Goal: Navigation & Orientation: Understand site structure

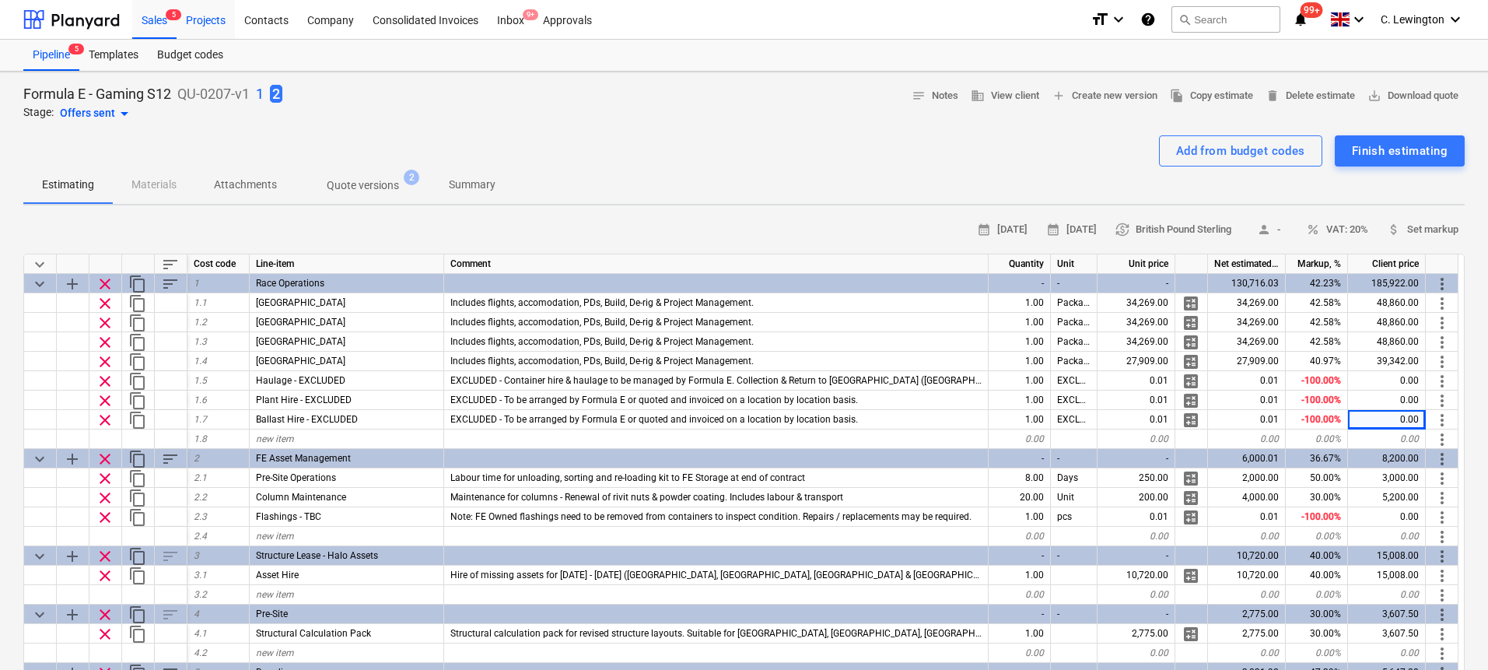
click at [208, 23] on div "Projects" at bounding box center [206, 19] width 58 height 40
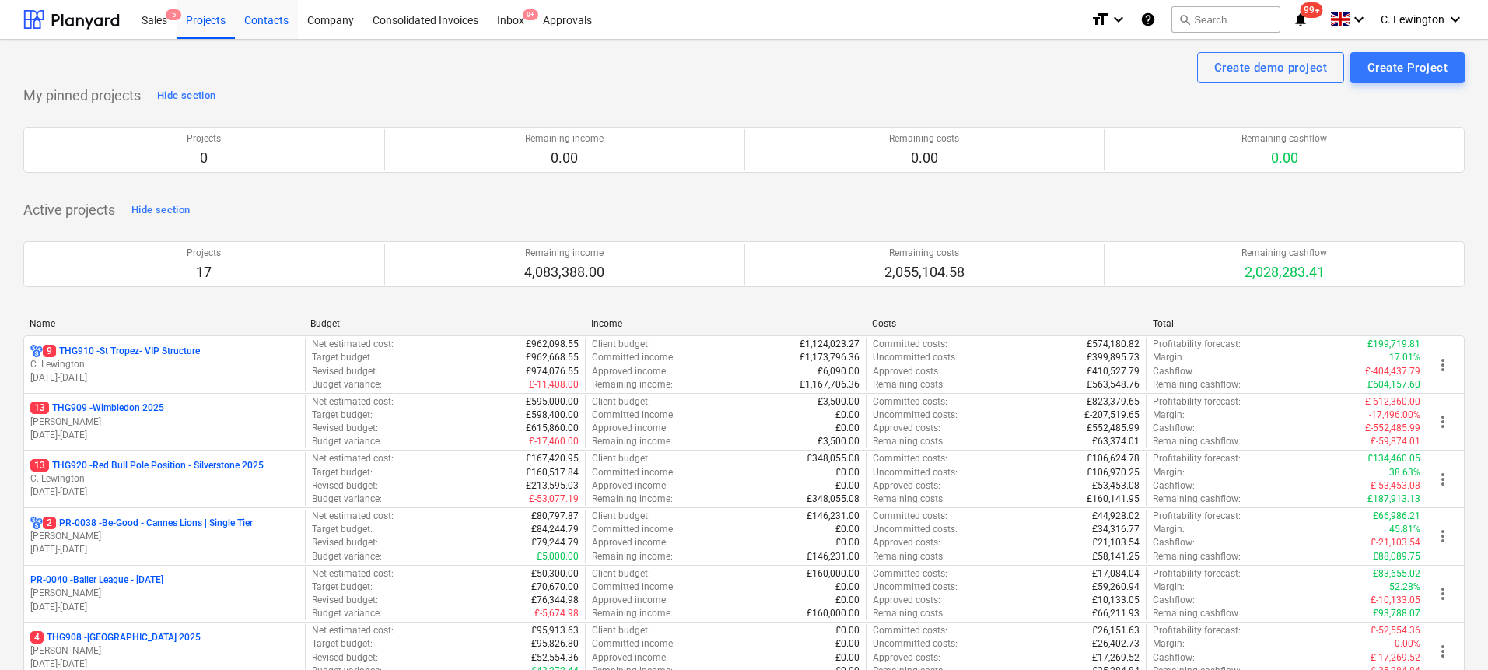
click at [282, 19] on div "Contacts" at bounding box center [266, 19] width 63 height 40
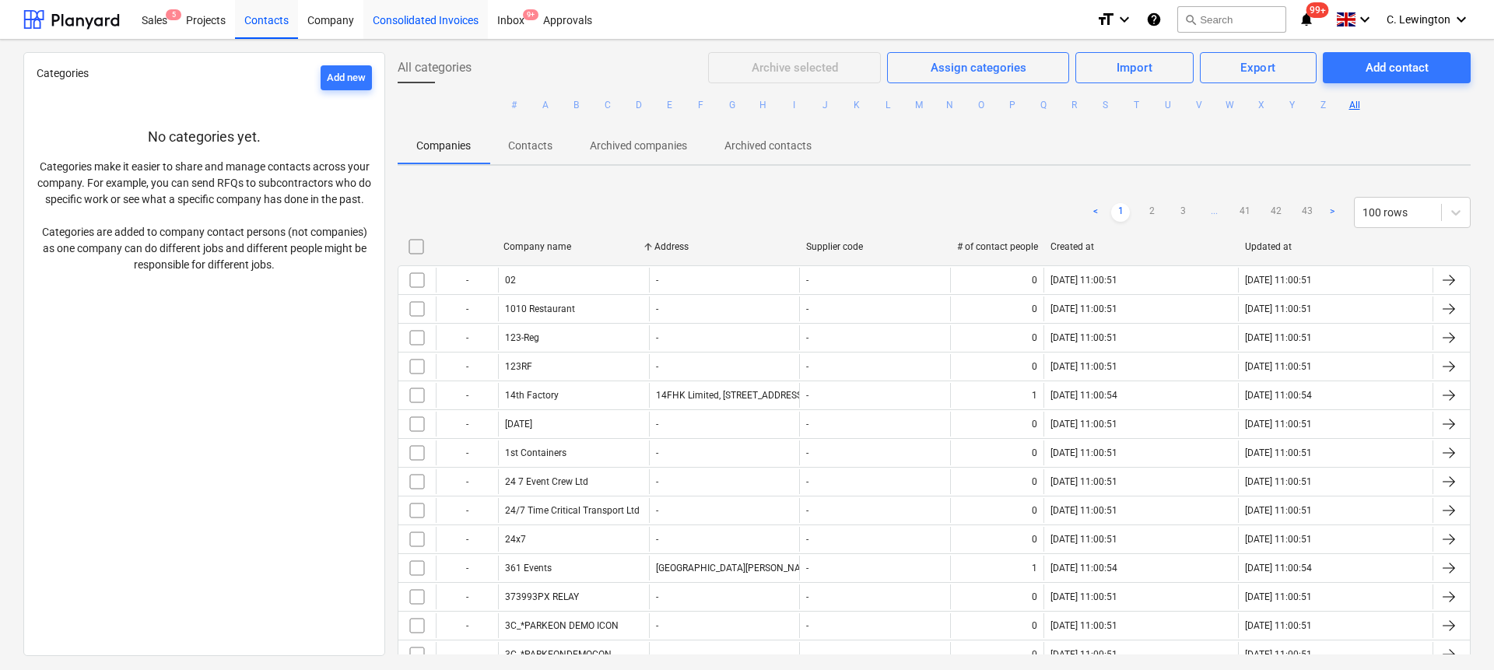
click at [399, 26] on div "Consolidated Invoices" at bounding box center [425, 19] width 124 height 40
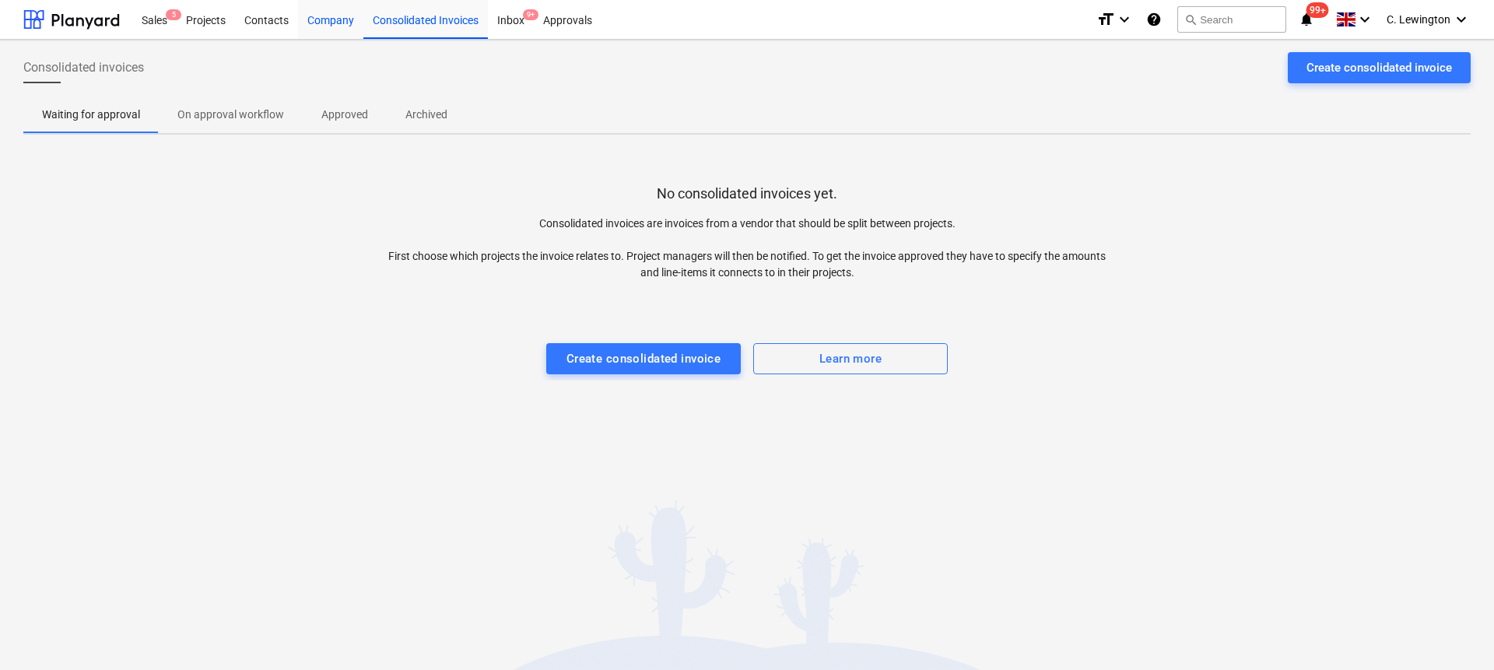
click at [328, 19] on div "Company" at bounding box center [330, 19] width 65 height 40
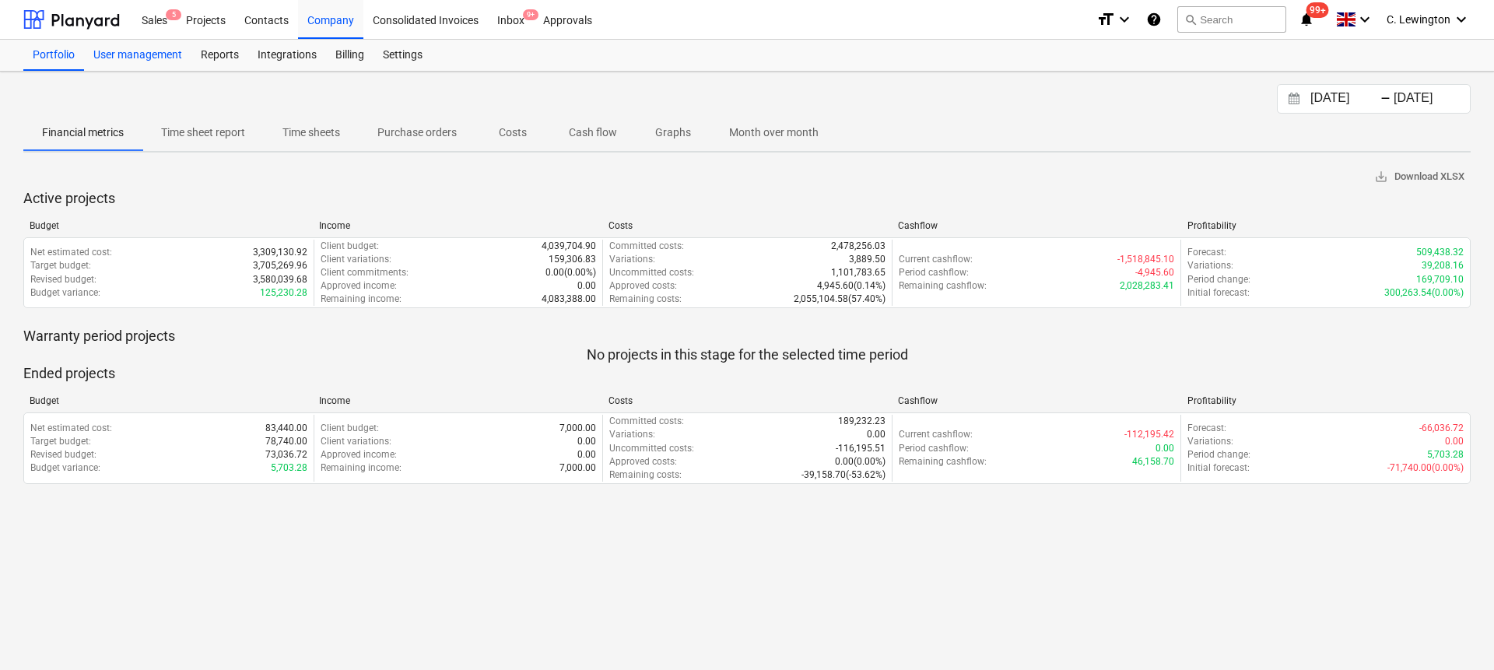
click at [166, 49] on div "User management" at bounding box center [137, 55] width 107 height 31
